Goal: Find specific page/section: Find specific page/section

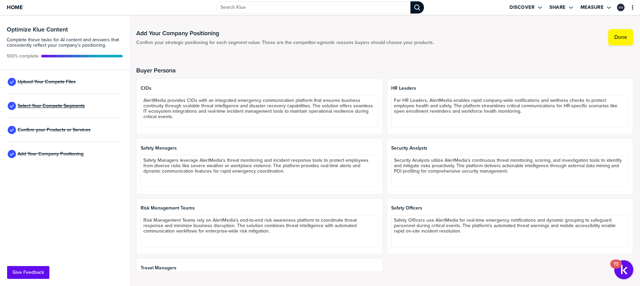
click at [63, 103] on span "Select Your Compete Segments" at bounding box center [51, 105] width 67 height 5
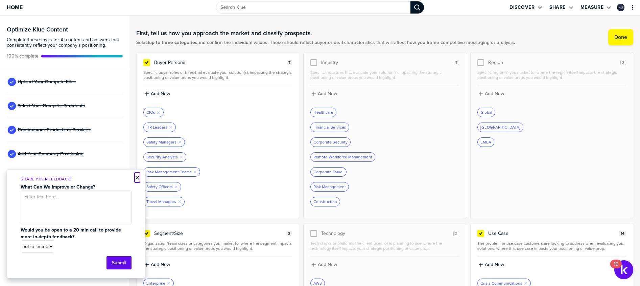
click at [137, 179] on button "×" at bounding box center [137, 177] width 5 height 8
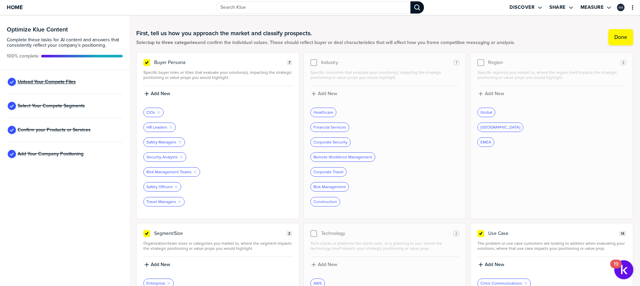
click at [66, 79] on span "Upload Your Compete Files" at bounding box center [47, 81] width 58 height 5
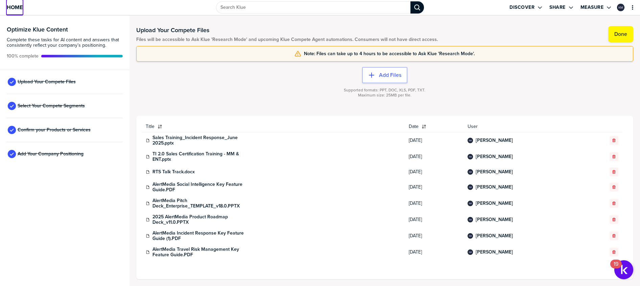
click at [17, 6] on span "Home" at bounding box center [15, 7] width 16 height 6
